Goal: Task Accomplishment & Management: Use online tool/utility

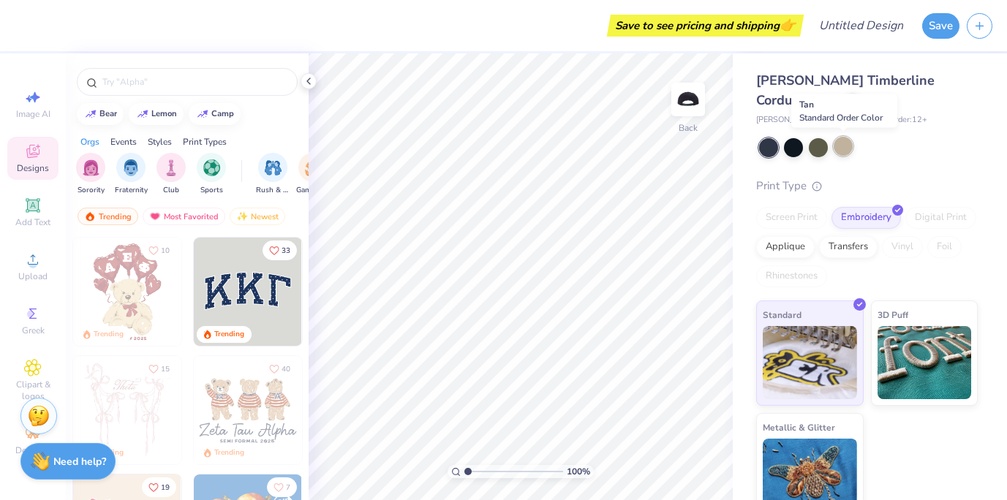
click at [842, 142] on div at bounding box center [843, 146] width 19 height 19
click at [794, 150] on div at bounding box center [793, 146] width 19 height 19
click at [793, 147] on div at bounding box center [793, 146] width 19 height 19
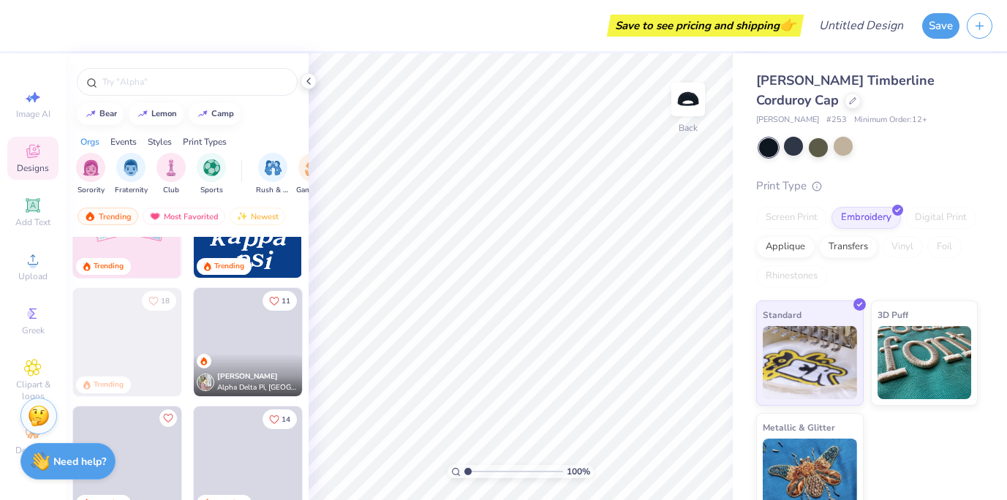
scroll to position [425, 0]
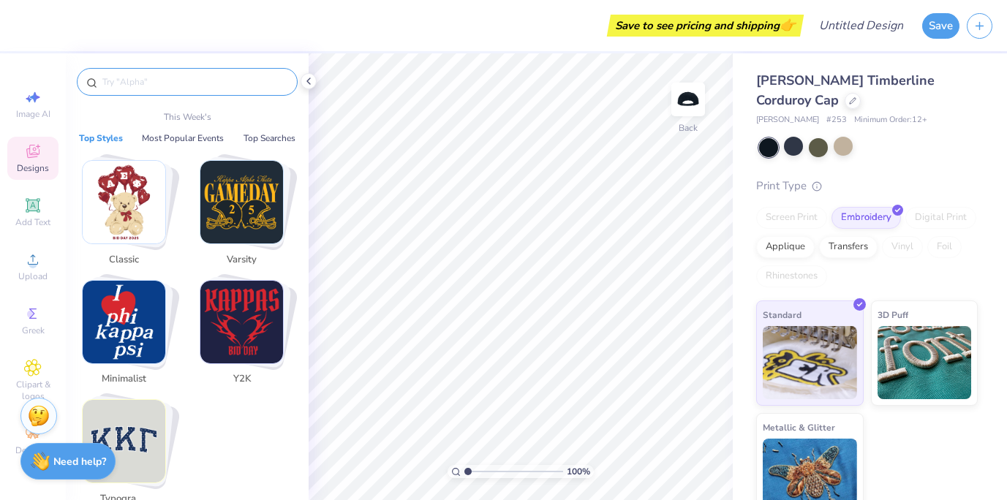
click at [134, 83] on input "text" at bounding box center [194, 82] width 187 height 15
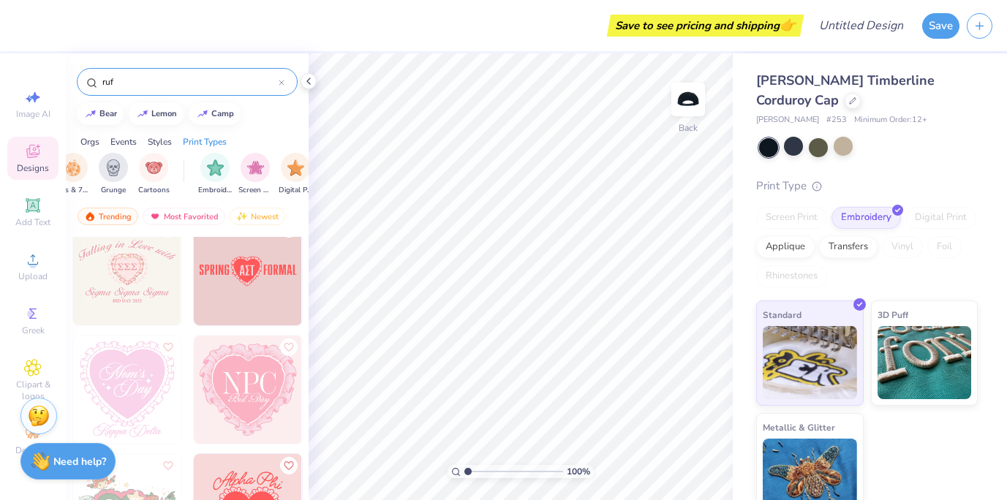
scroll to position [0, 1075]
type input "ruf"
click at [198, 165] on img "filter for Embroidery" at bounding box center [205, 166] width 17 height 17
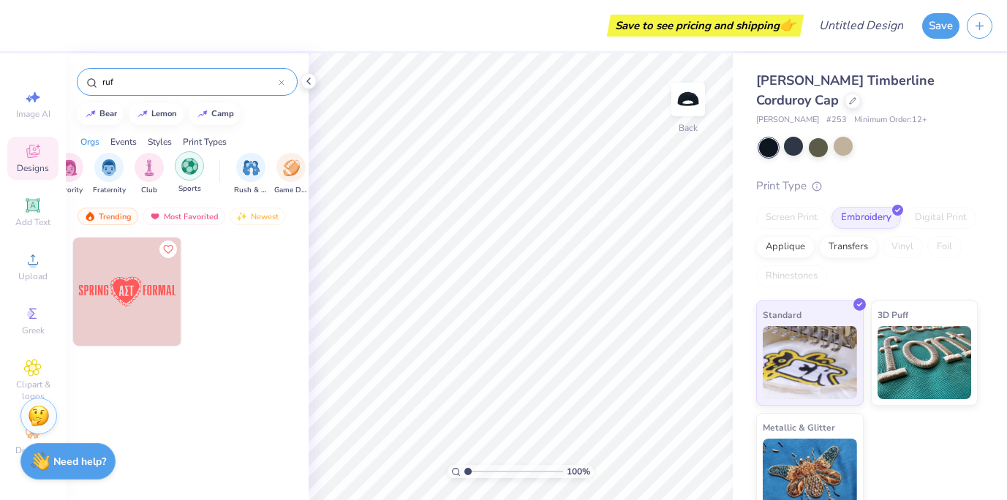
scroll to position [0, 31]
click at [155, 170] on div "Sorority Fraternity Club Sports" at bounding box center [128, 174] width 166 height 43
click at [148, 170] on div "filter for Club" at bounding box center [140, 165] width 29 height 29
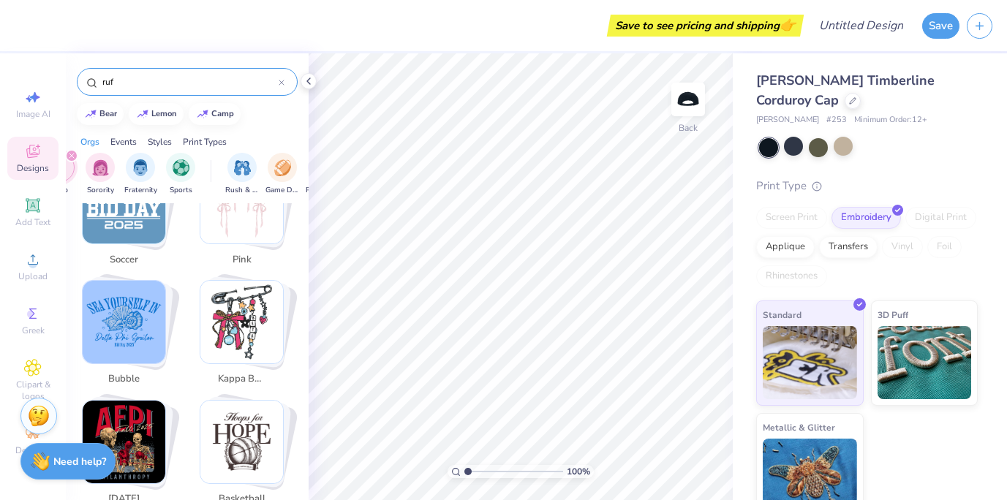
scroll to position [2948, 0]
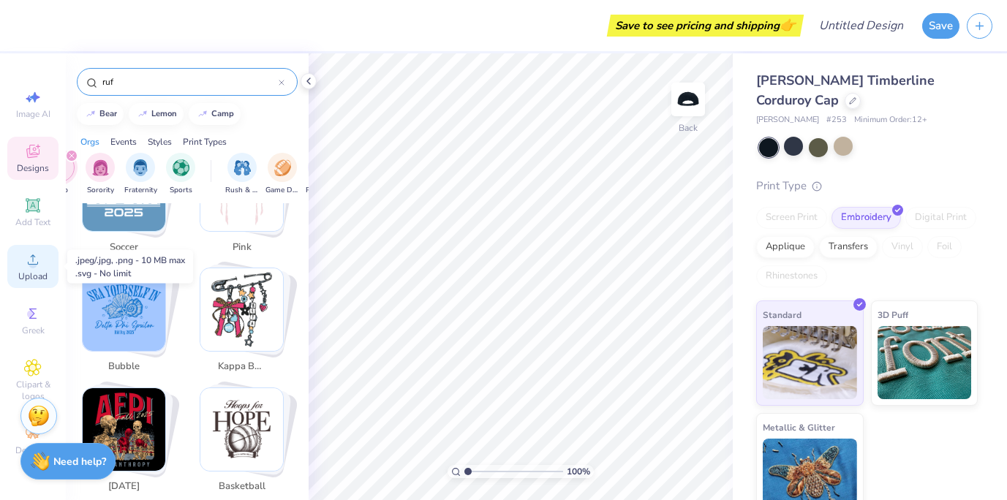
click at [34, 280] on span "Upload" at bounding box center [32, 277] width 29 height 12
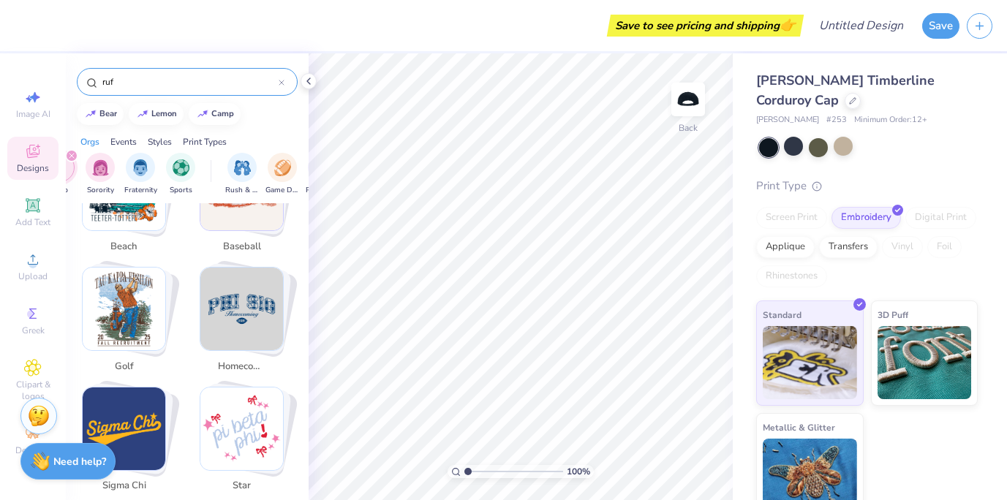
scroll to position [573, 0]
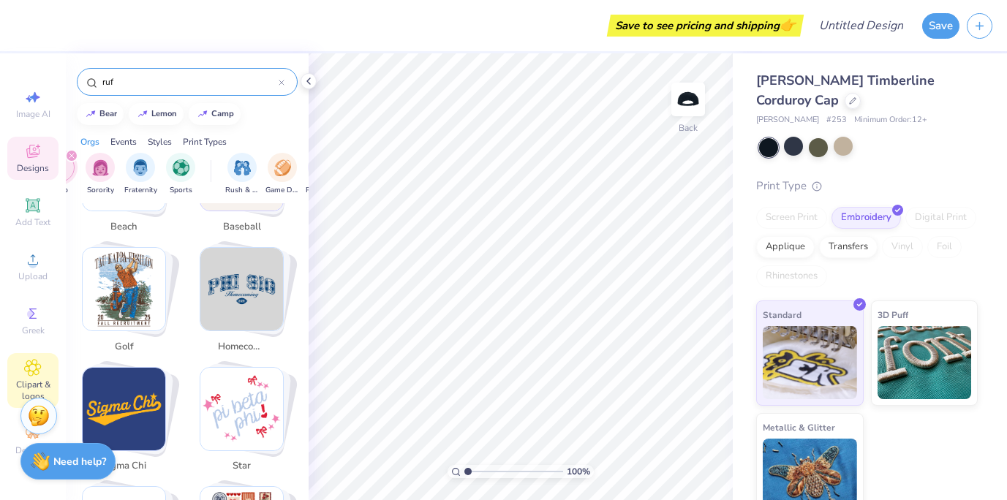
click at [36, 361] on icon at bounding box center [32, 368] width 17 height 18
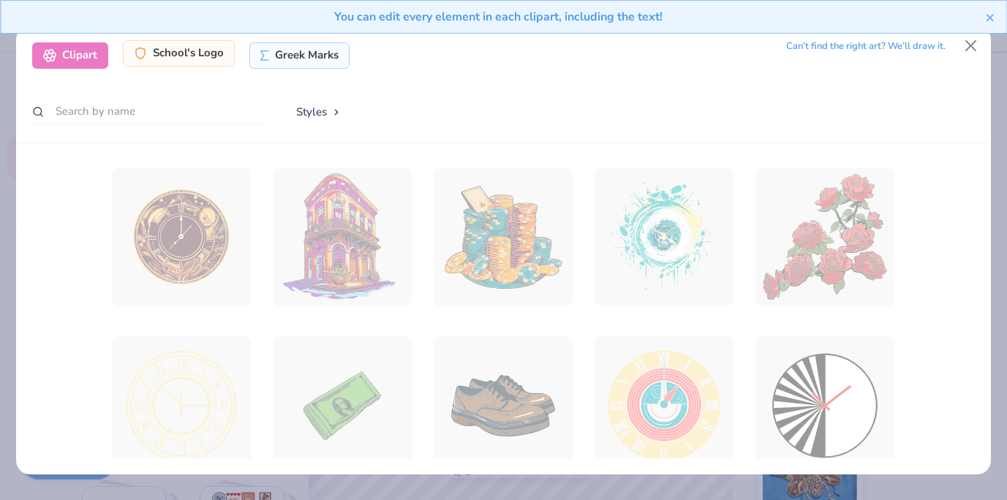
click at [192, 64] on div "School's Logo" at bounding box center [179, 53] width 112 height 26
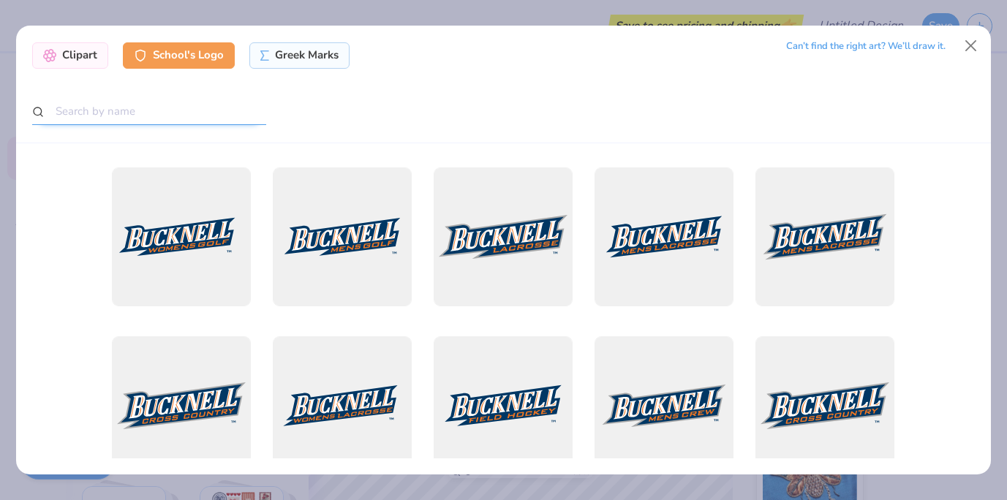
click at [149, 104] on input "text" at bounding box center [149, 111] width 234 height 27
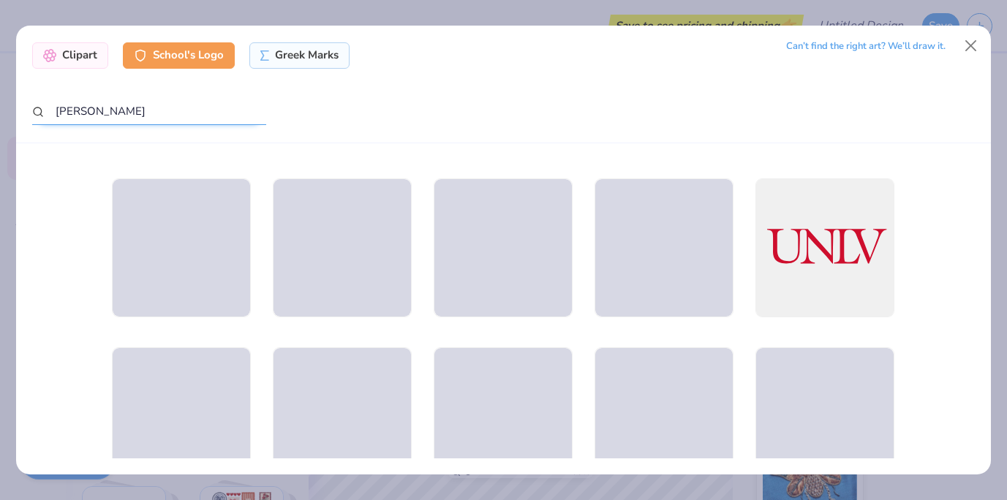
scroll to position [3070, 0]
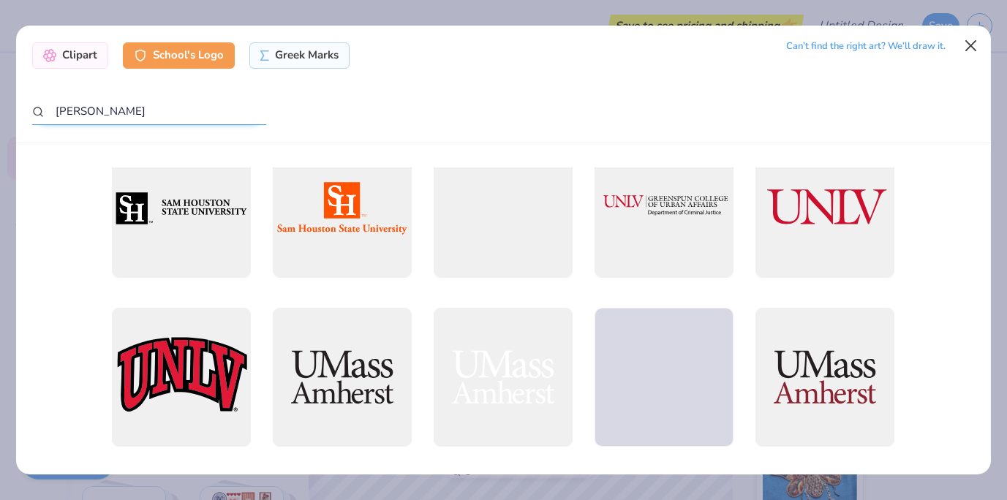
type input "[PERSON_NAME]"
click at [979, 49] on button "Close" at bounding box center [971, 46] width 28 height 28
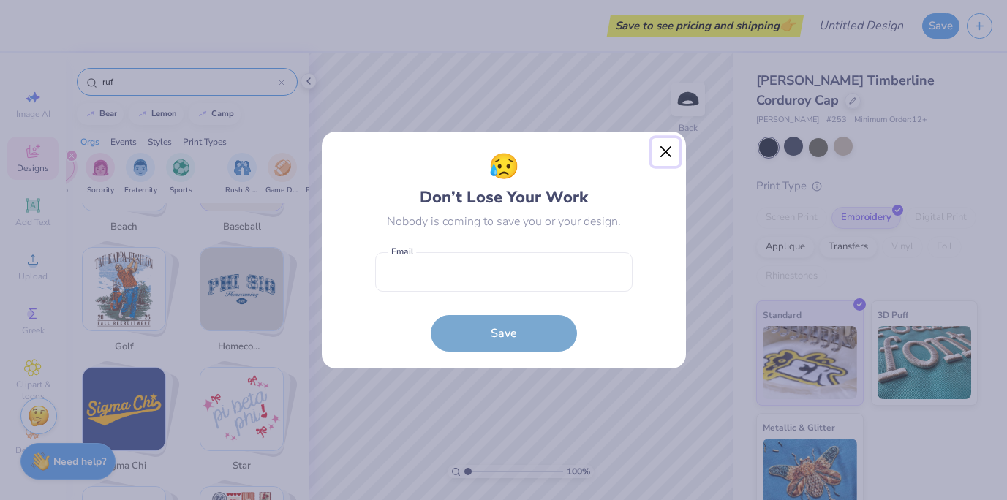
click at [661, 146] on button "Close" at bounding box center [666, 152] width 28 height 28
